Goal: Information Seeking & Learning: Understand process/instructions

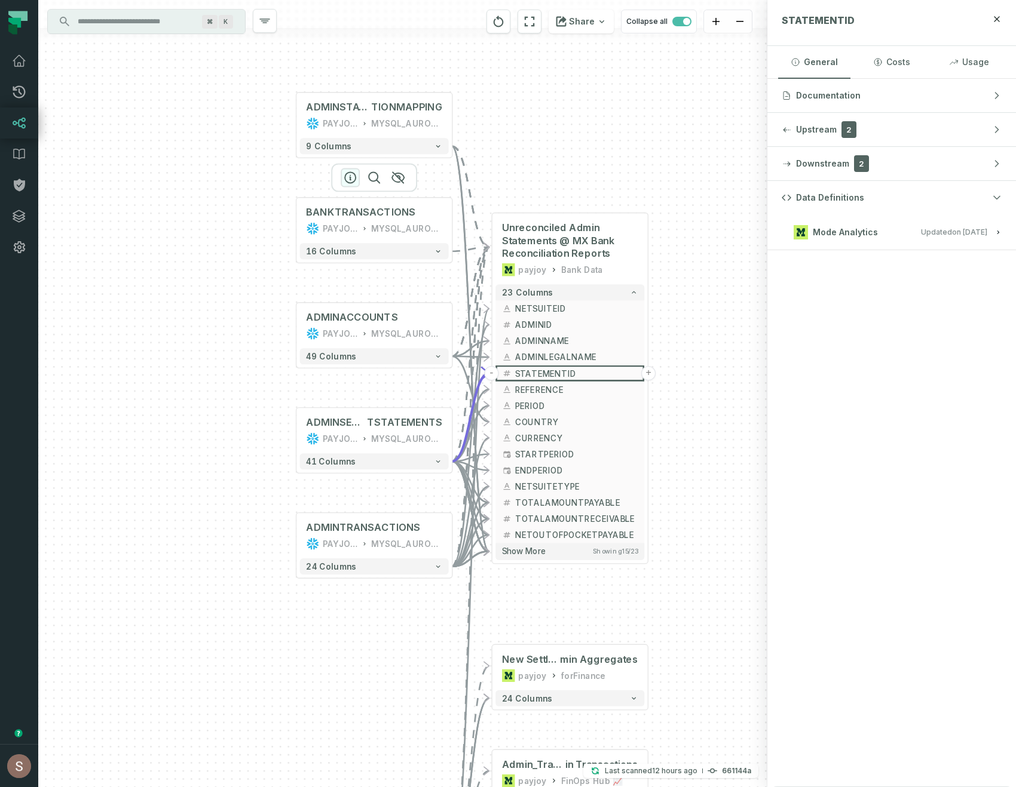
click at [350, 176] on icon "button" at bounding box center [350, 177] width 11 height 11
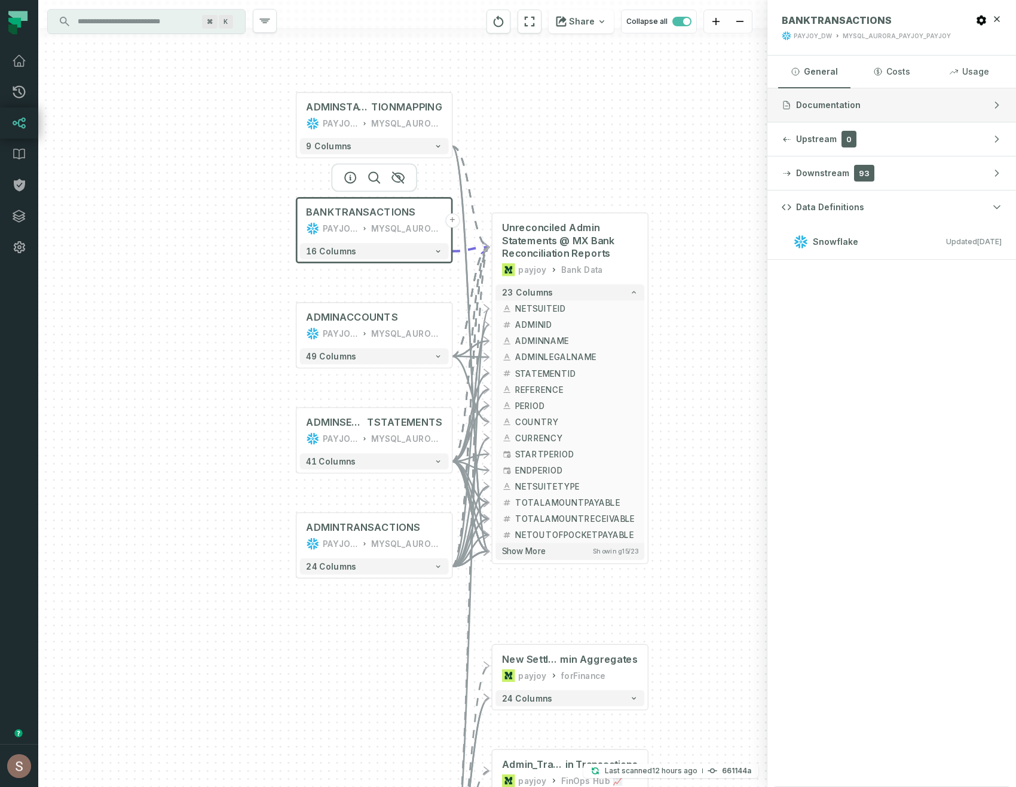
click at [846, 108] on span "Documentation" at bounding box center [828, 105] width 65 height 12
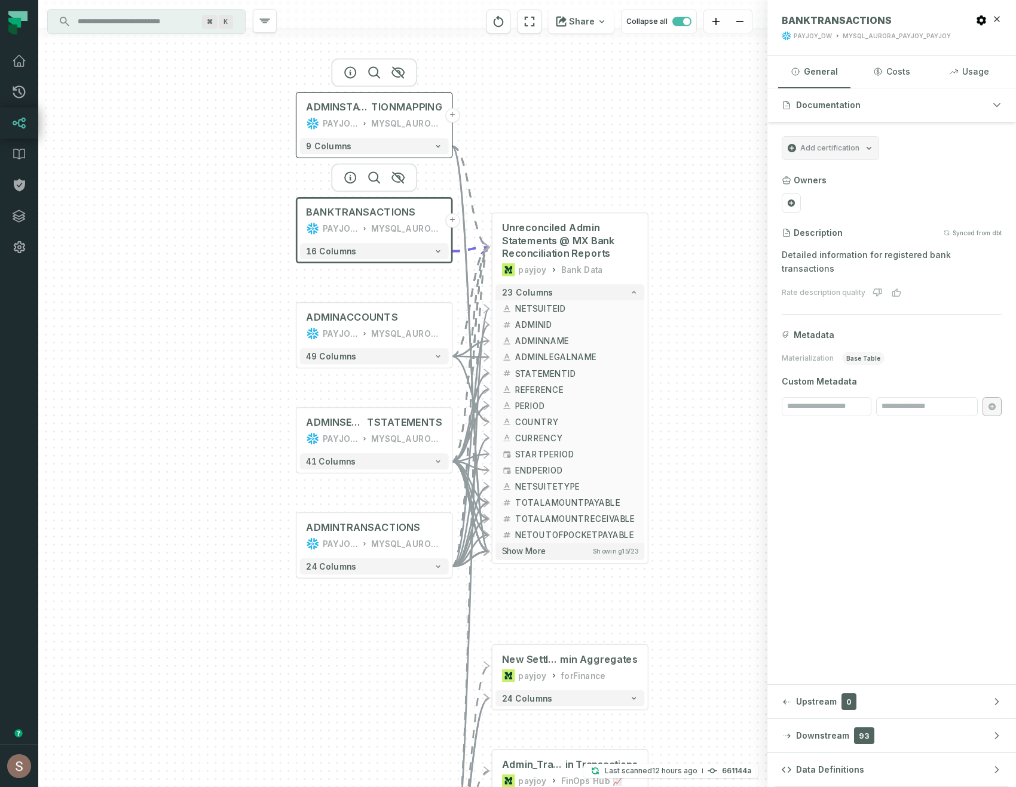
click at [342, 119] on div "PAYJOY_DW" at bounding box center [341, 123] width 36 height 13
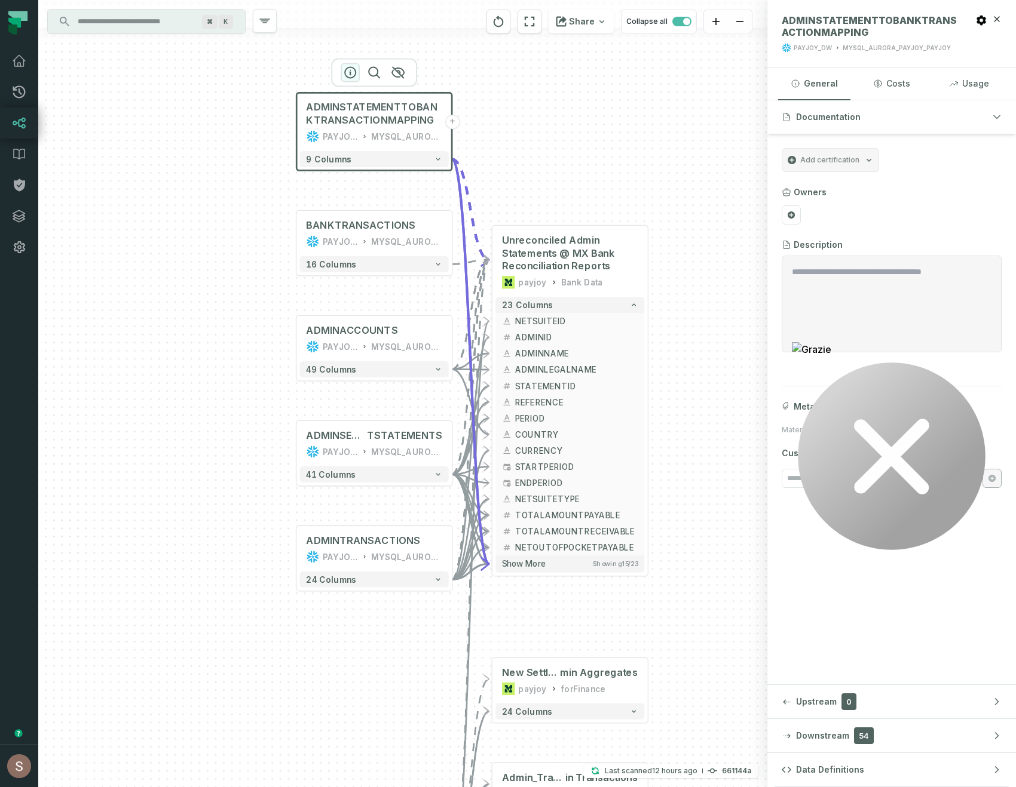
click at [354, 75] on icon "button" at bounding box center [350, 72] width 11 height 11
click at [363, 155] on button "9 columns" at bounding box center [374, 159] width 149 height 16
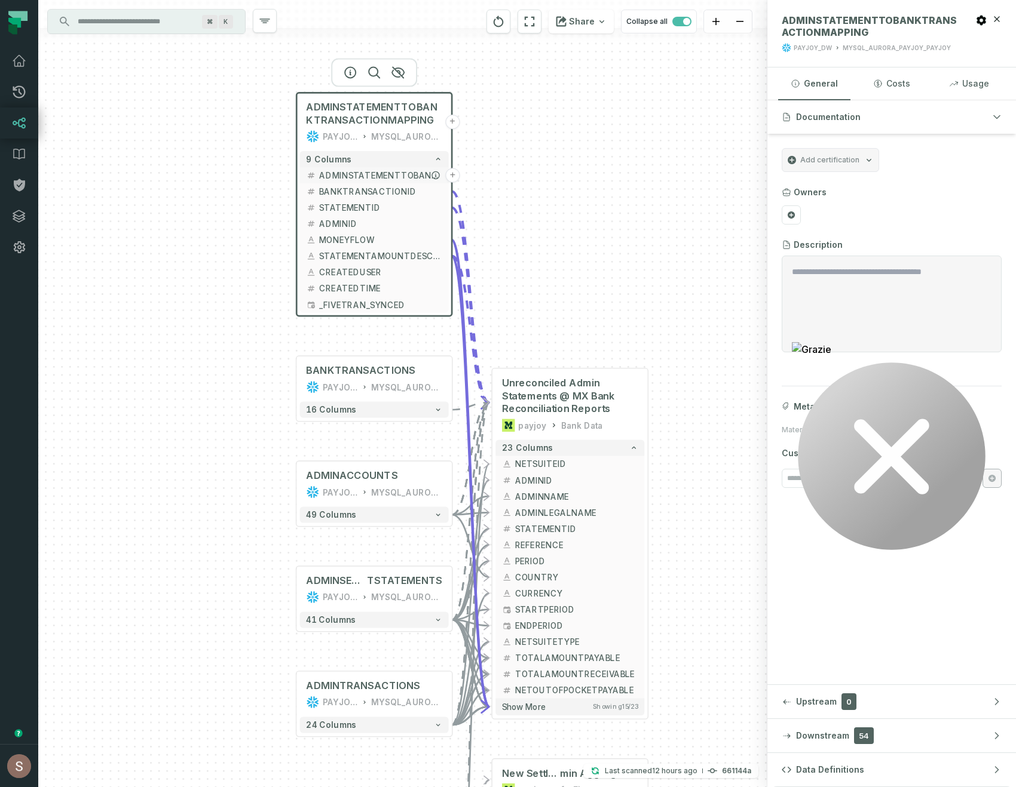
click at [374, 174] on span "ADMINSTATEMENTTOBANKMAPPINGID" at bounding box center [380, 175] width 123 height 12
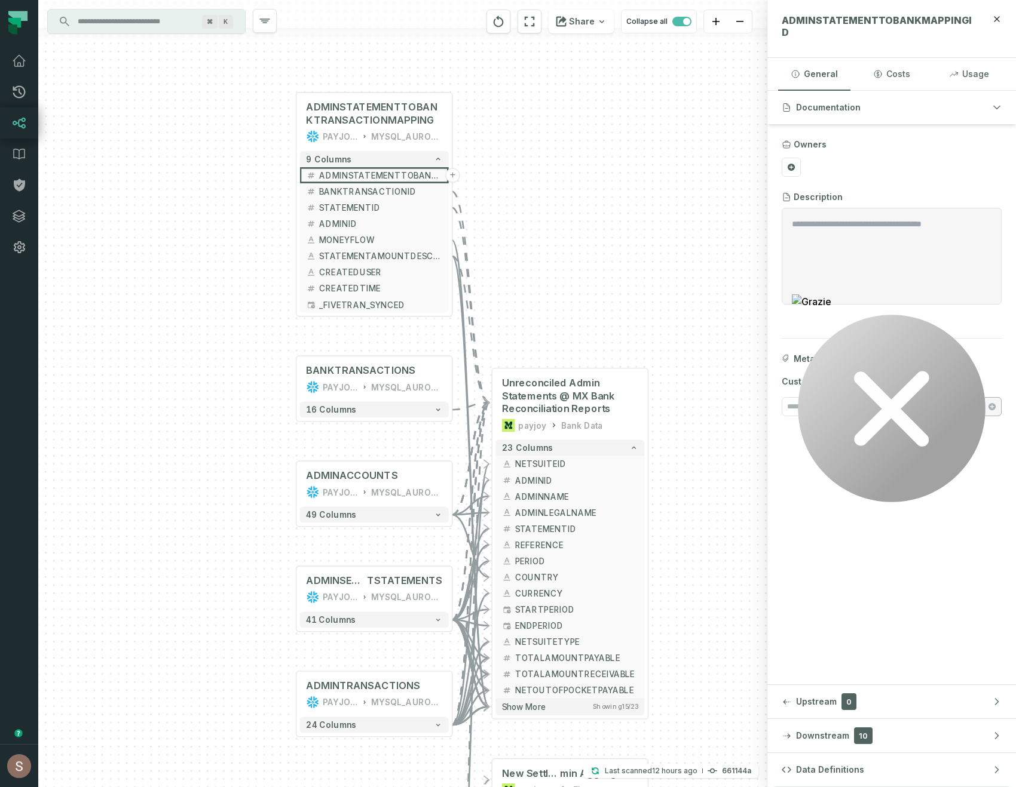
click at [458, 268] on icon "Edge from 457b5f838126bd061c00130131edc68f to 3ceb5bf4d96c4c25ea8f5fcb74c65ee7" at bounding box center [470, 305] width 37 height 195
click at [458, 269] on icon "Edge from 457b5f838126bd061c00130131edc68f to 3ceb5bf4d96c4c25ea8f5fcb74c65ee7" at bounding box center [470, 329] width 37 height 146
click at [453, 277] on icon "Edge from 457b5f838126bd061c00130131edc68f to 3ceb5bf4d96c4c25ea8f5fcb74c65ee7" at bounding box center [470, 481] width 37 height 451
click at [455, 246] on icon "Edge from 457b5f838126bd061c00130131edc68f to 3ceb5bf4d96c4c25ea8f5fcb74c65ee7" at bounding box center [470, 473] width 37 height 467
